Goal: Check status: Check status

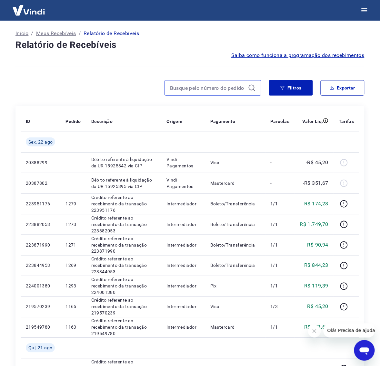
click at [201, 86] on input at bounding box center [207, 88] width 75 height 10
type input "913"
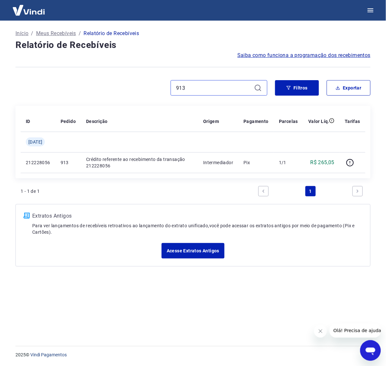
drag, startPoint x: 210, startPoint y: 86, endPoint x: 50, endPoint y: 84, distance: 159.2
click at [50, 84] on div "913" at bounding box center [141, 87] width 252 height 15
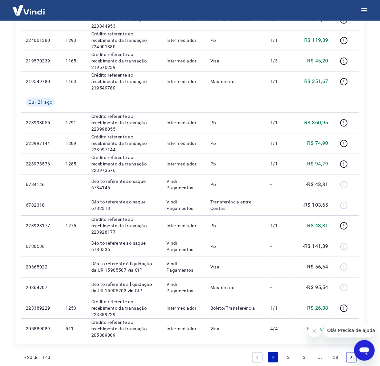
scroll to position [322, 0]
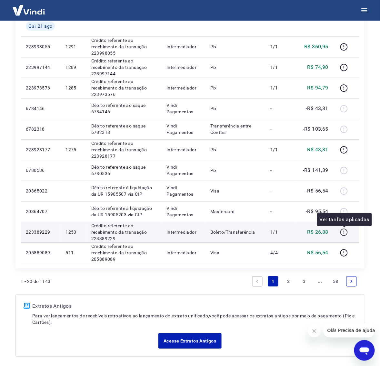
click at [346, 234] on icon "button" at bounding box center [344, 233] width 8 height 8
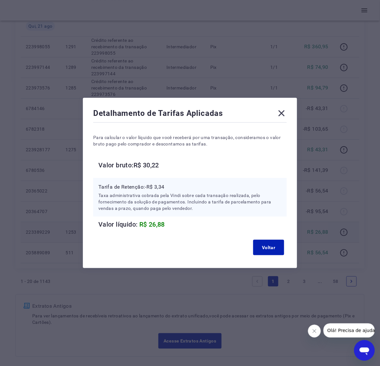
click at [285, 112] on icon at bounding box center [281, 114] width 6 height 6
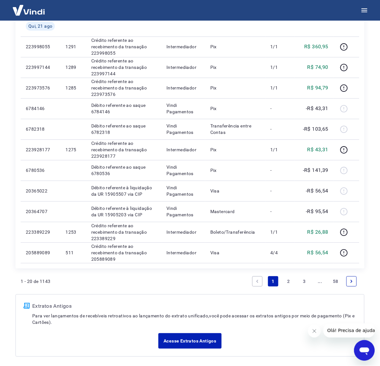
click at [352, 279] on icon "Next page" at bounding box center [351, 281] width 5 height 5
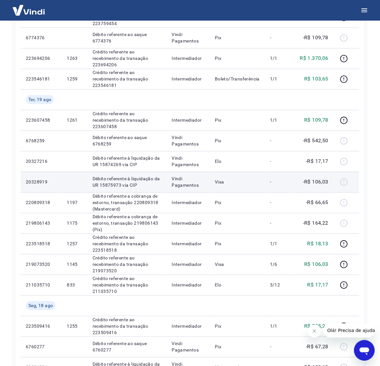
scroll to position [282, 0]
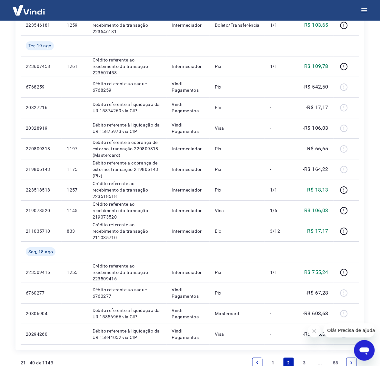
click at [257, 365] on icon "Previous page" at bounding box center [257, 363] width 5 height 5
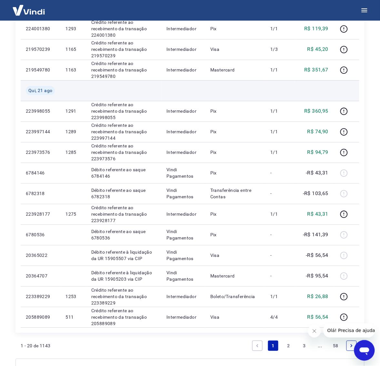
scroll to position [268, 0]
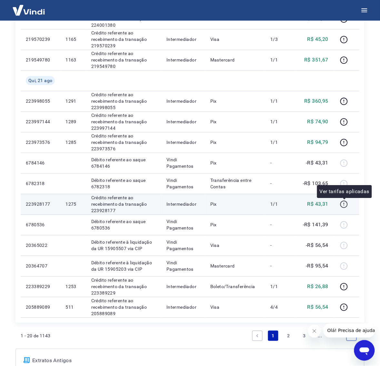
click at [344, 203] on icon "button" at bounding box center [344, 204] width 8 height 8
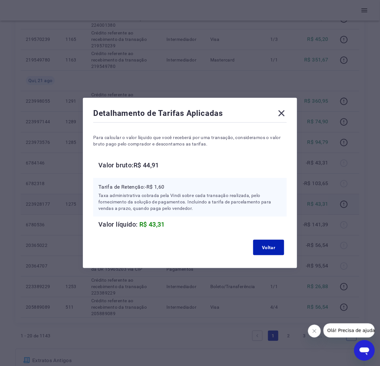
click at [287, 114] on icon at bounding box center [281, 113] width 10 height 10
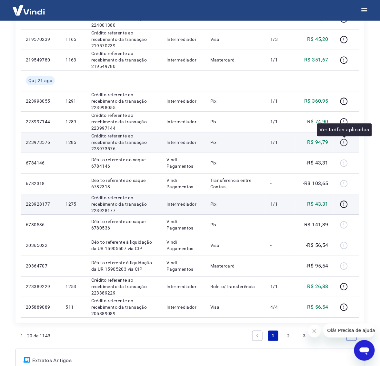
click at [345, 142] on icon "button" at bounding box center [344, 143] width 8 height 8
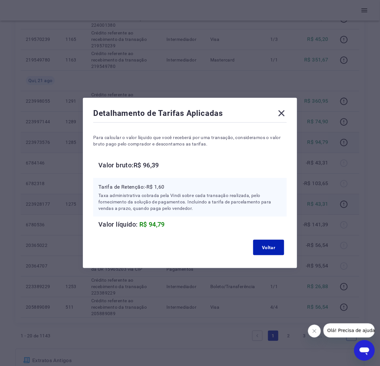
click at [282, 113] on icon at bounding box center [281, 113] width 10 height 10
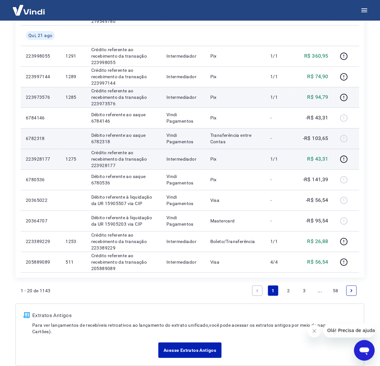
scroll to position [348, 0]
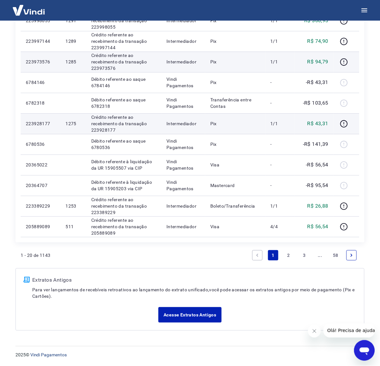
click at [350, 255] on icon "Next page" at bounding box center [351, 255] width 5 height 5
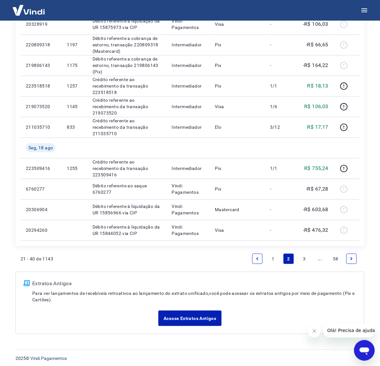
scroll to position [389, 0]
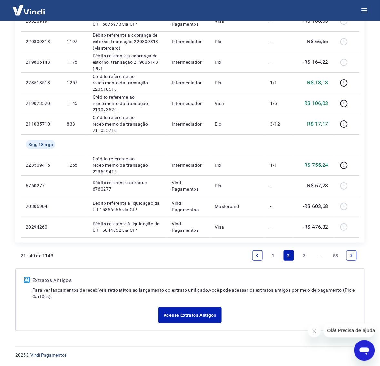
click at [253, 255] on link "Previous page" at bounding box center [257, 256] width 10 height 10
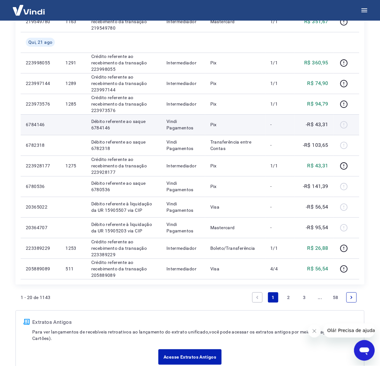
scroll to position [322, 0]
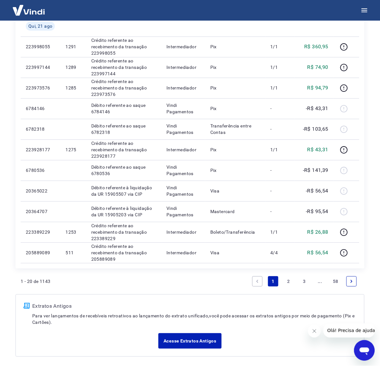
click at [355, 279] on link "Next page" at bounding box center [351, 282] width 10 height 10
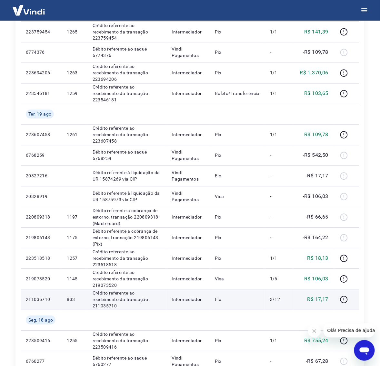
scroll to position [322, 0]
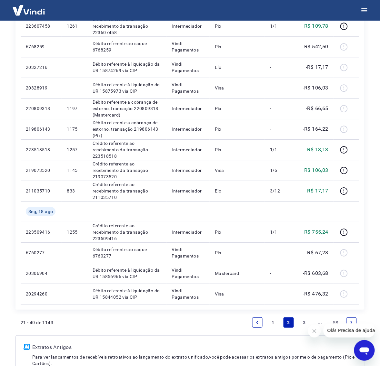
click at [253, 323] on link "Previous page" at bounding box center [257, 323] width 10 height 10
